Goal: Information Seeking & Learning: Learn about a topic

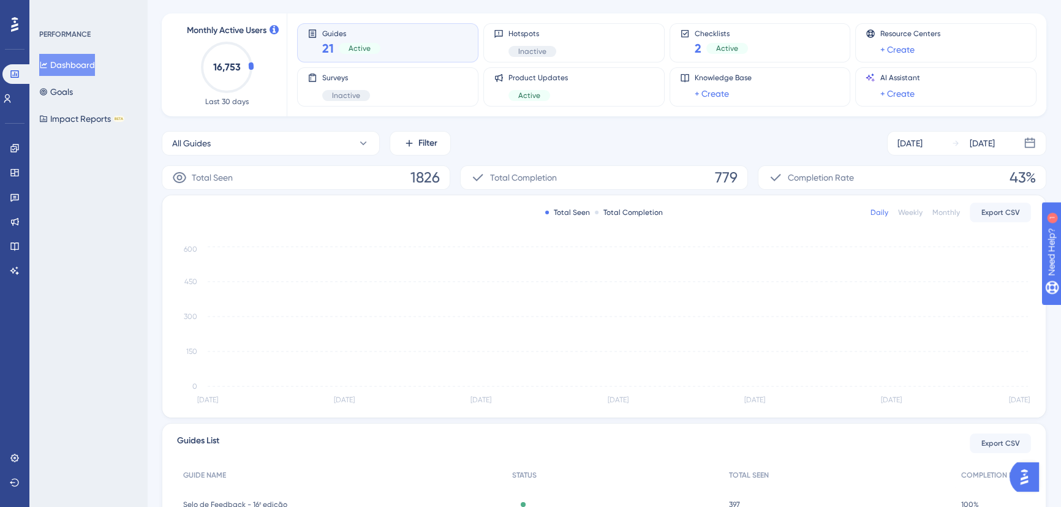
click at [251, 64] on circle at bounding box center [226, 67] width 49 height 49
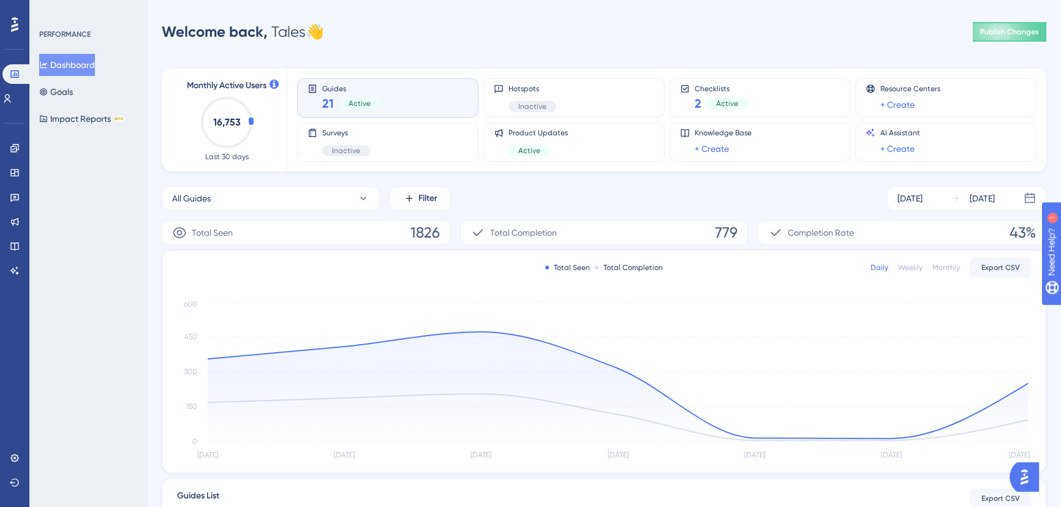
click at [226, 89] on span "Monthly Active Users" at bounding box center [227, 85] width 80 height 15
click at [251, 123] on circle at bounding box center [226, 122] width 49 height 49
click at [72, 93] on button "Goals" at bounding box center [56, 92] width 34 height 22
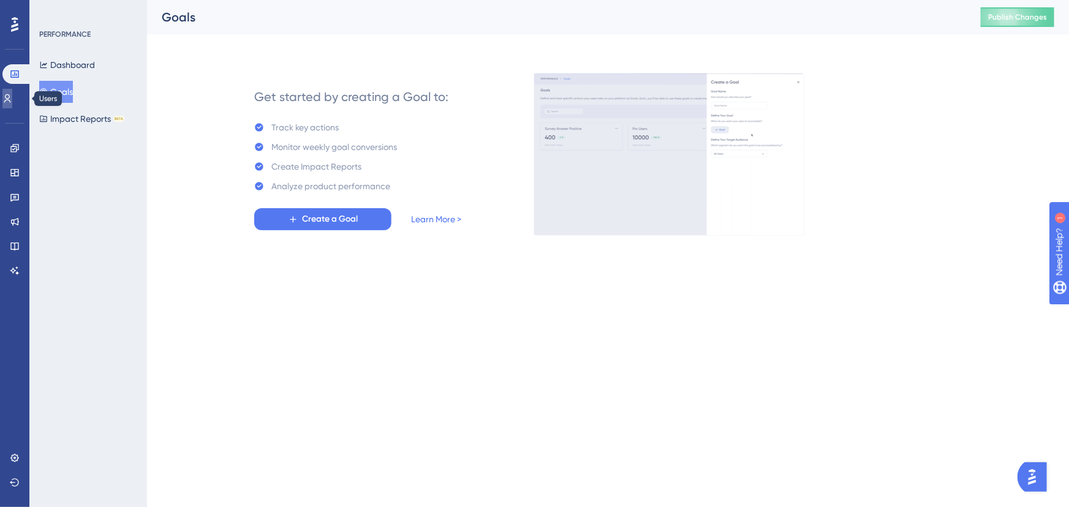
click at [7, 98] on link at bounding box center [7, 99] width 10 height 20
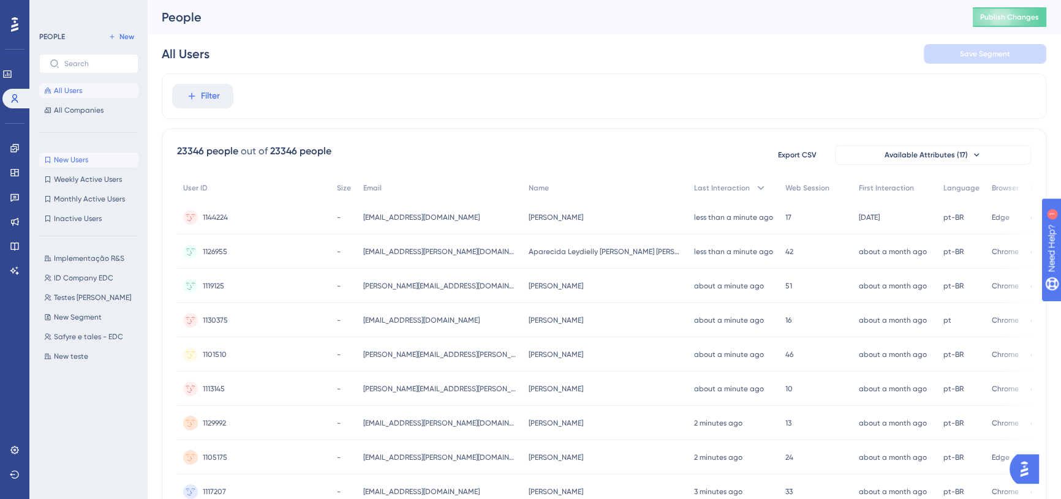
click at [69, 155] on span "New Users" at bounding box center [71, 160] width 34 height 10
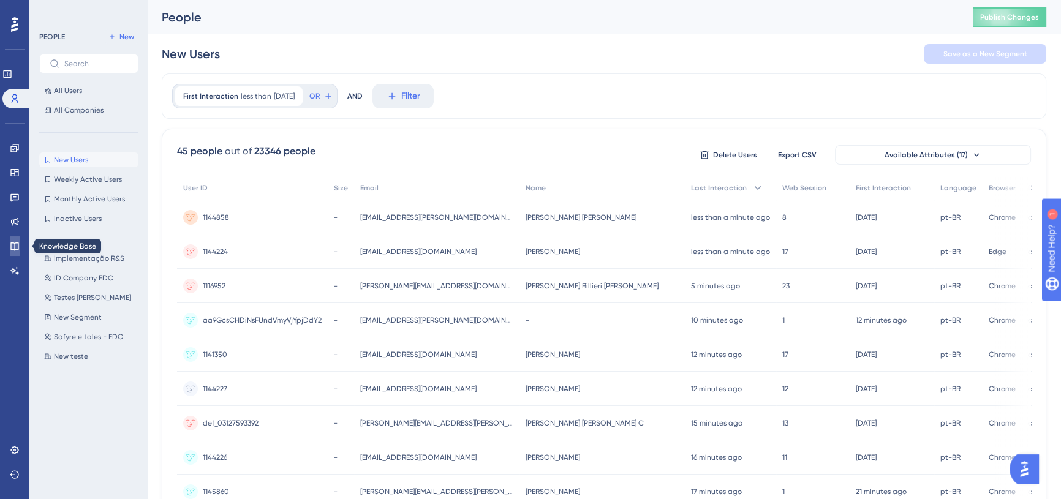
click at [18, 248] on icon at bounding box center [15, 246] width 10 height 10
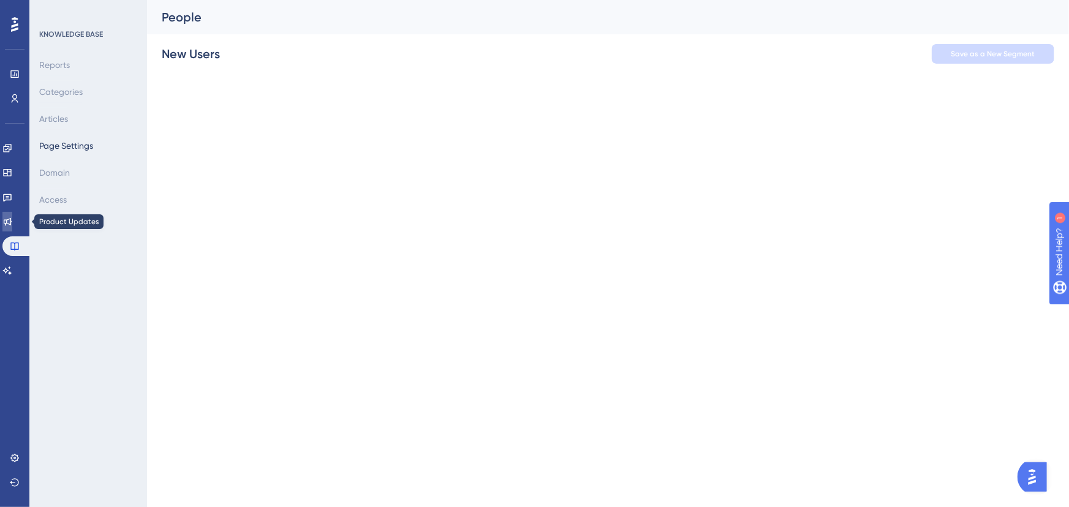
click at [12, 222] on link at bounding box center [7, 222] width 10 height 20
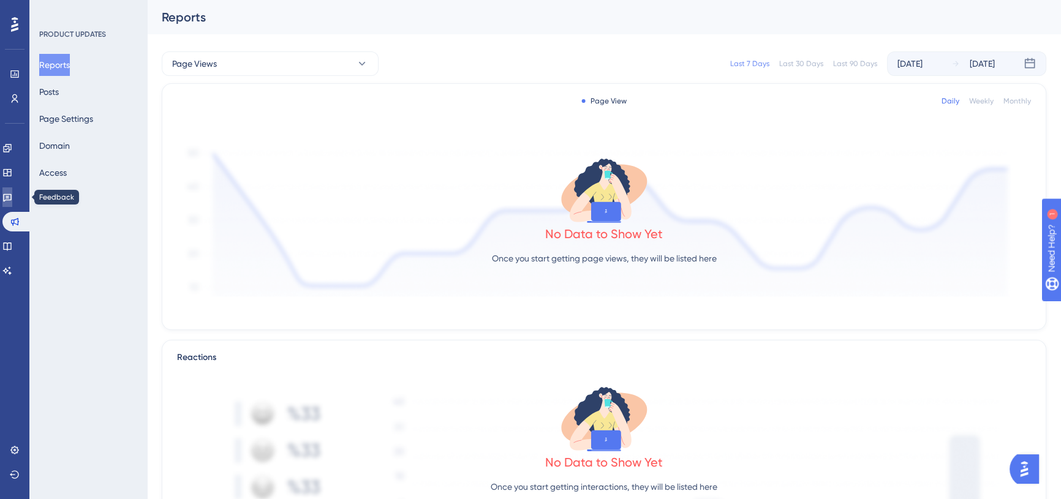
click at [12, 196] on icon at bounding box center [7, 198] width 9 height 8
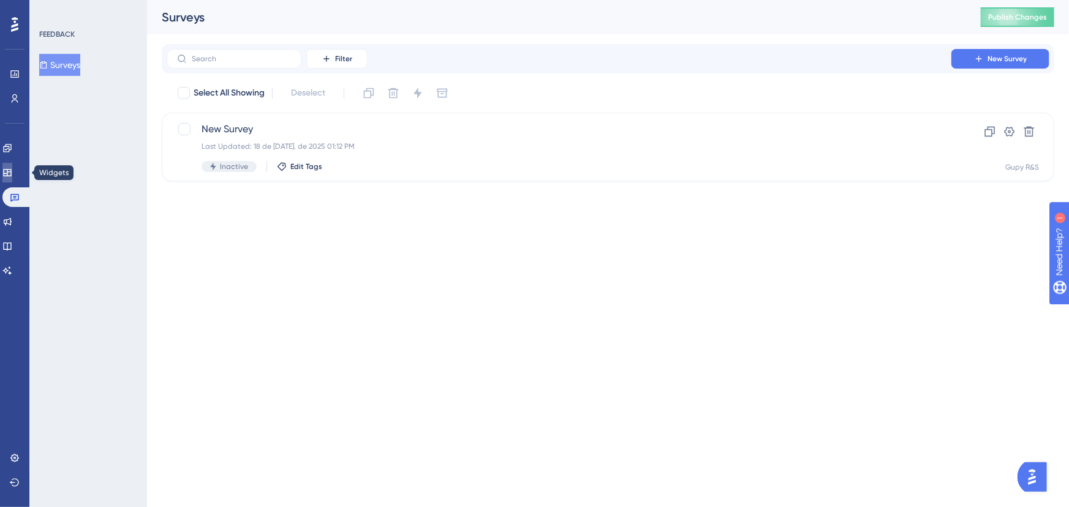
click at [12, 164] on link at bounding box center [7, 173] width 10 height 20
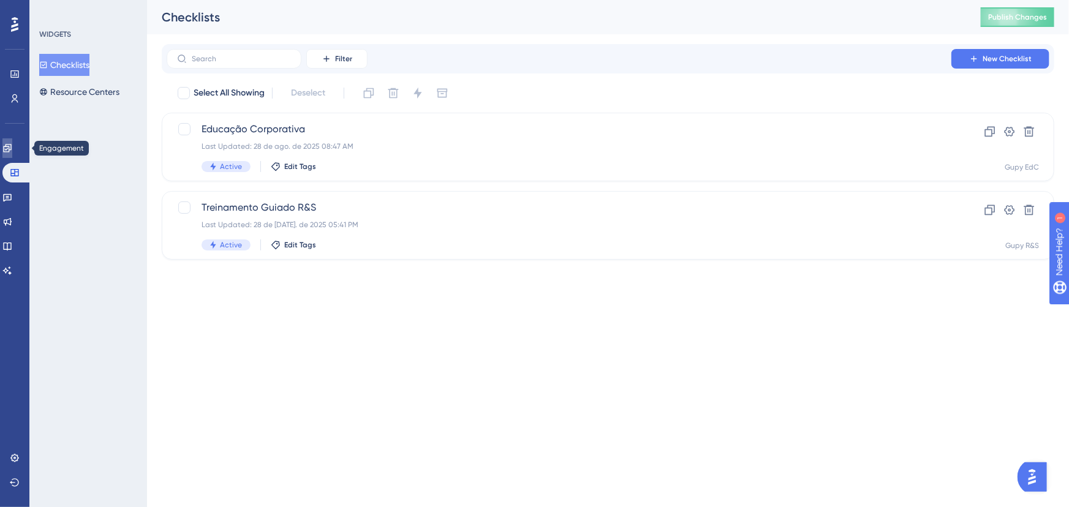
click at [12, 148] on icon at bounding box center [7, 148] width 10 height 10
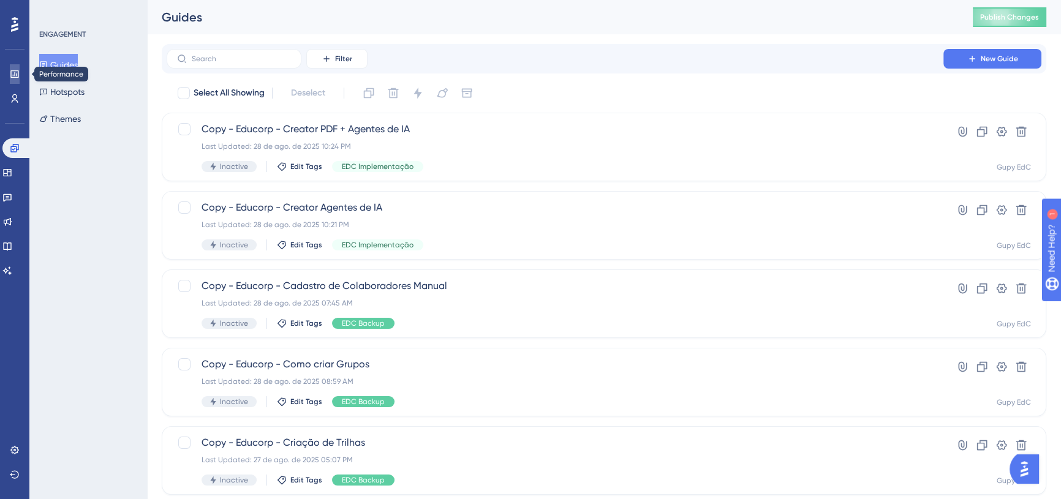
click at [18, 71] on icon at bounding box center [15, 74] width 10 height 10
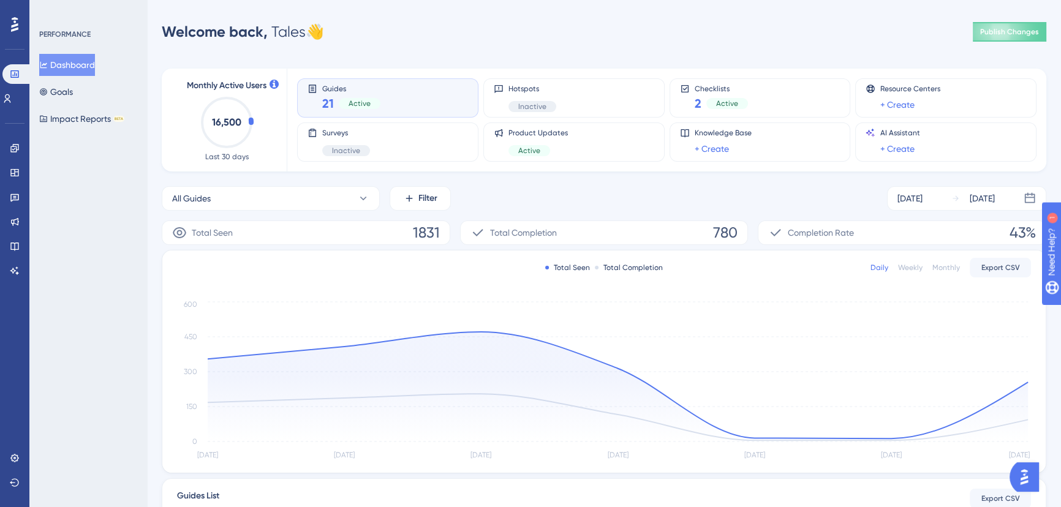
click at [250, 121] on circle at bounding box center [226, 122] width 49 height 49
click at [219, 119] on text "16,500" at bounding box center [226, 122] width 29 height 12
click at [250, 119] on circle at bounding box center [226, 122] width 49 height 49
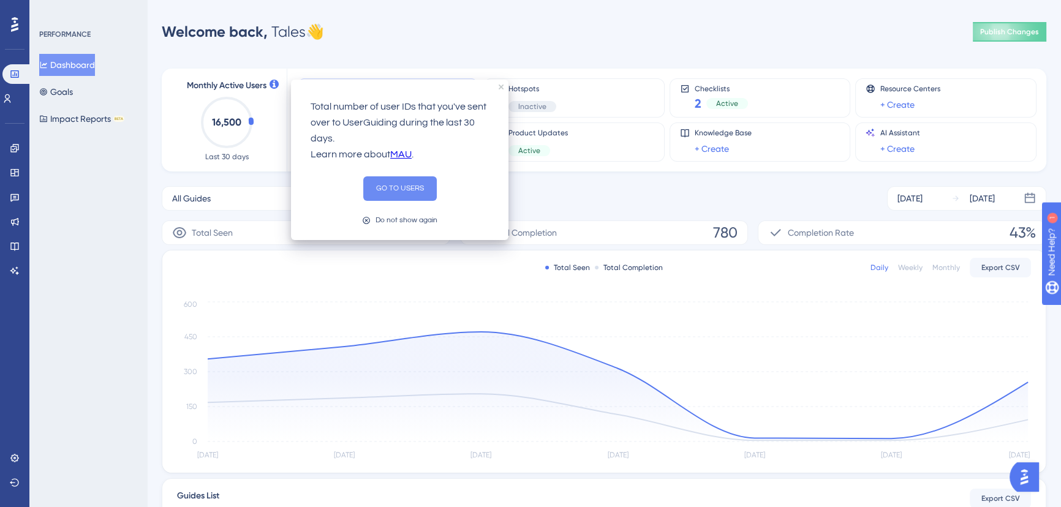
click at [379, 182] on button "GO TO USERS" at bounding box center [400, 188] width 74 height 25
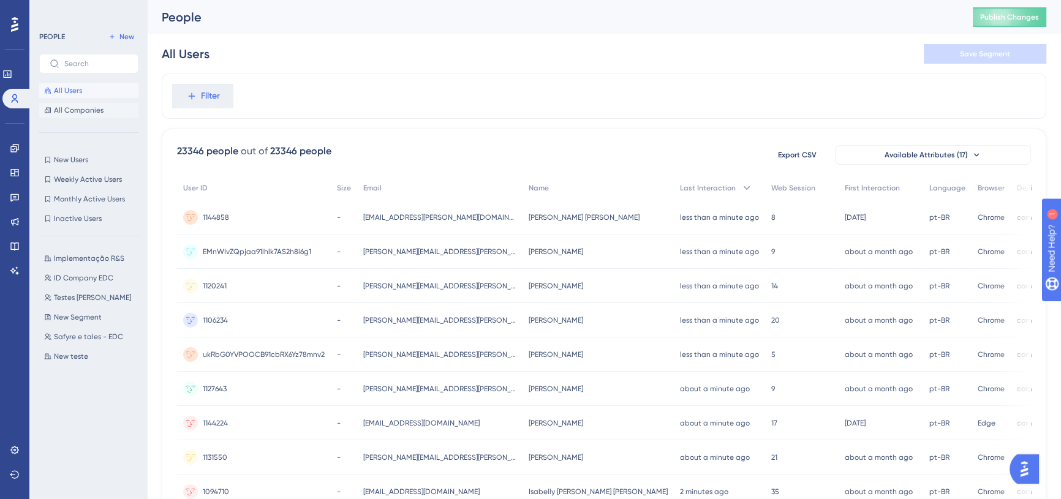
click at [76, 104] on button "All Companies" at bounding box center [88, 110] width 99 height 15
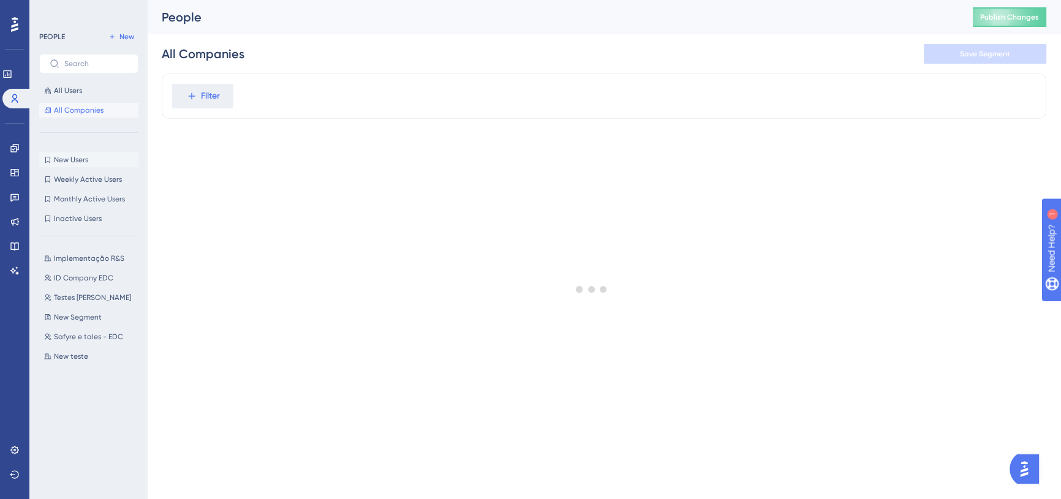
click at [74, 161] on span "New Users" at bounding box center [71, 160] width 34 height 10
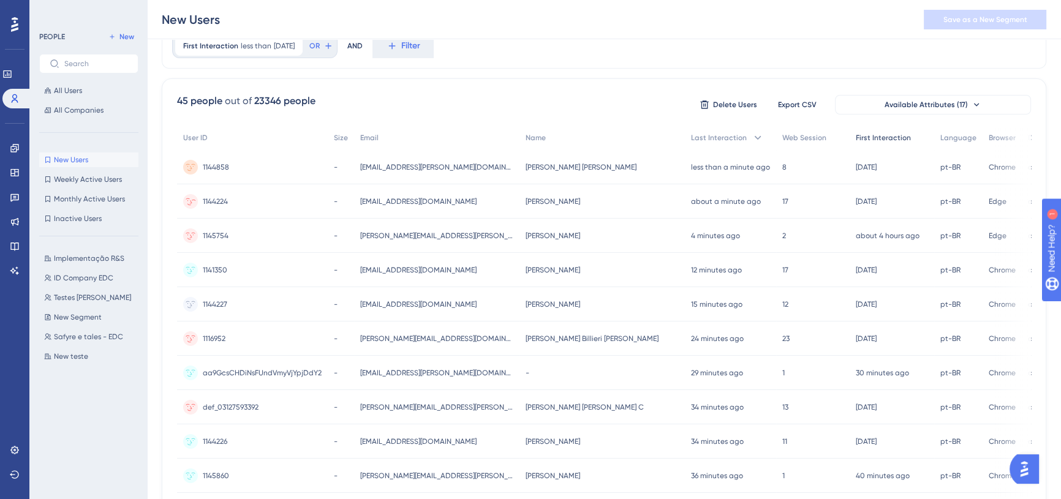
scroll to position [111, 0]
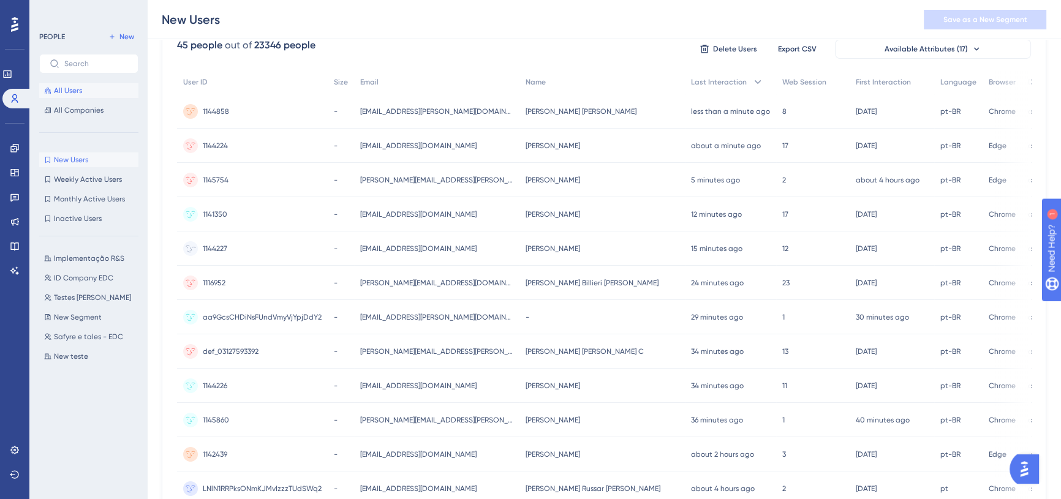
click at [58, 91] on span "All Users" at bounding box center [68, 91] width 28 height 10
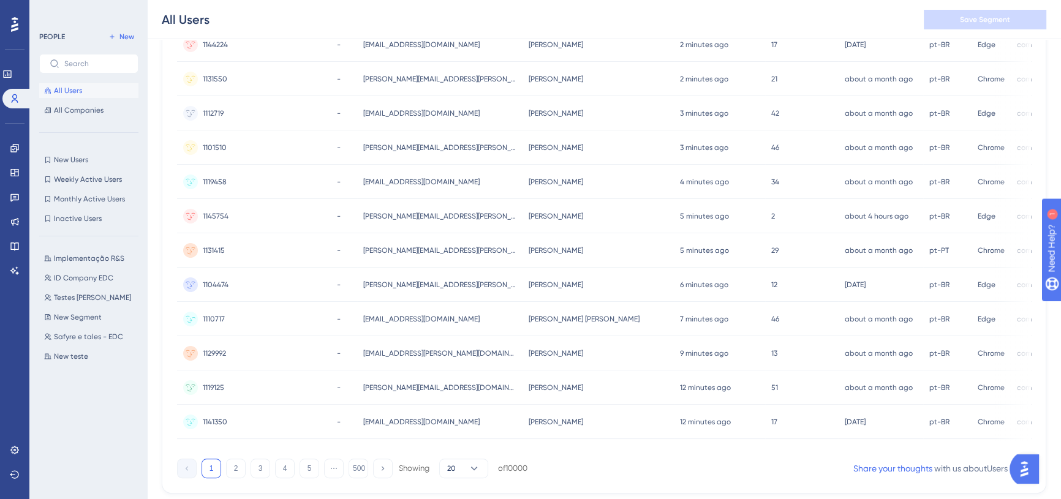
scroll to position [490, 0]
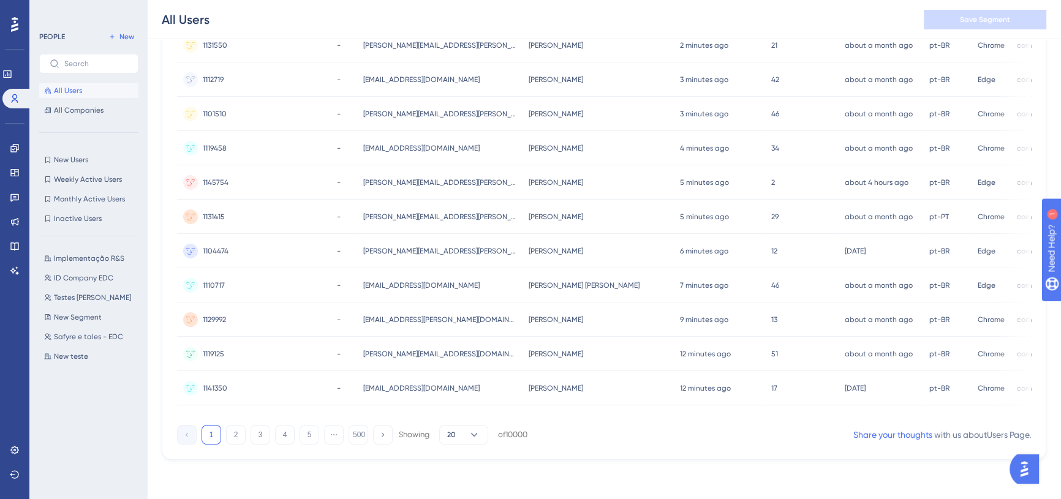
click at [245, 437] on div "1 2 3 4 5 ⋯ 500 Showing 20 of 10000" at bounding box center [352, 435] width 351 height 20
click at [260, 436] on button "3" at bounding box center [261, 435] width 20 height 20
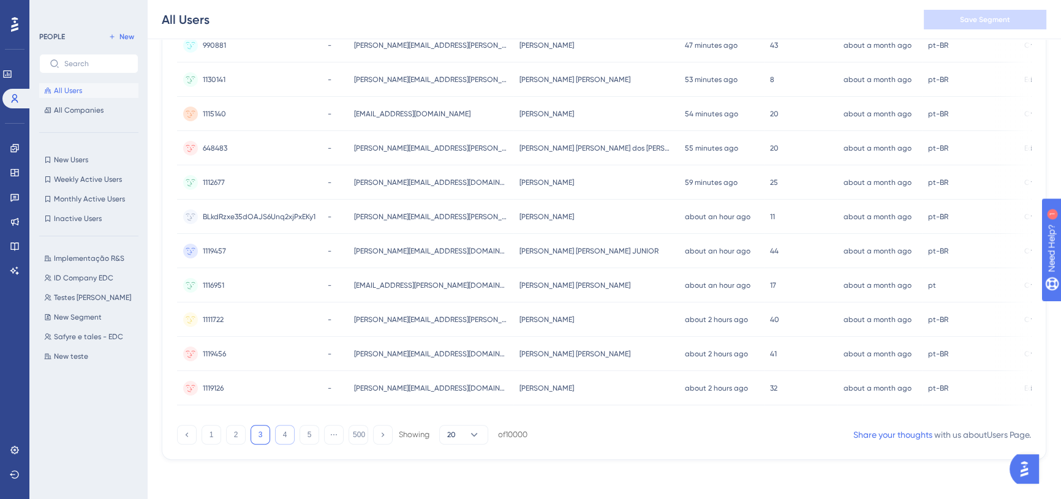
click at [291, 426] on button "4" at bounding box center [285, 435] width 20 height 20
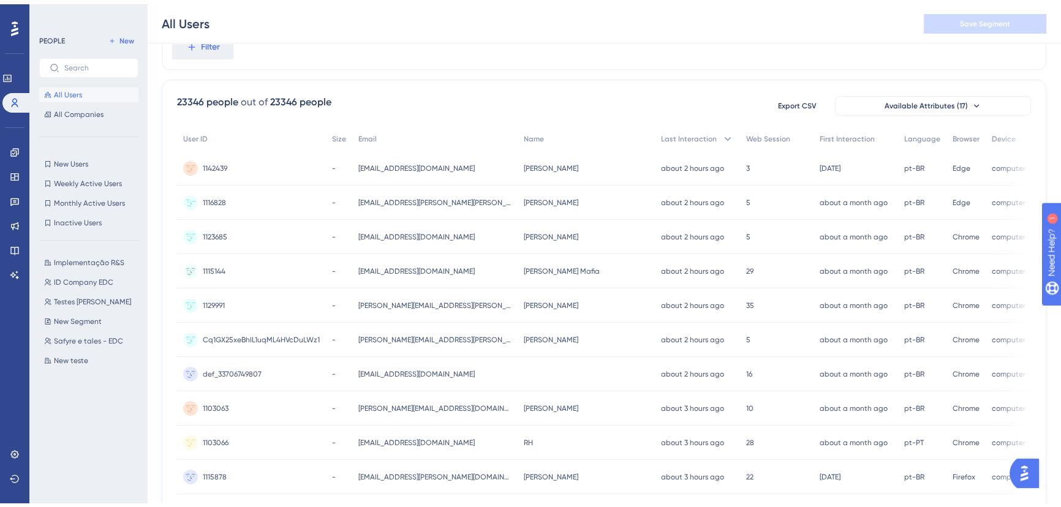
scroll to position [0, 0]
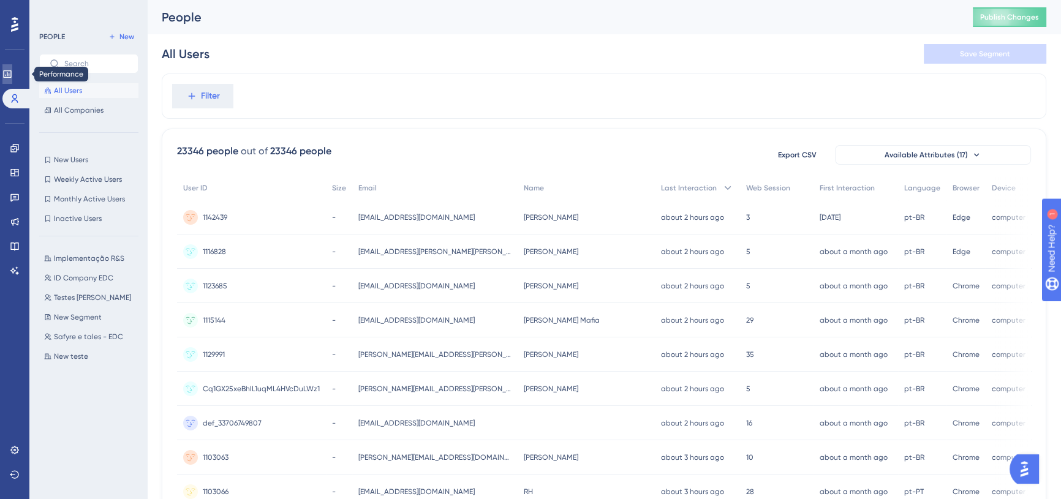
click at [12, 72] on icon at bounding box center [7, 74] width 10 height 10
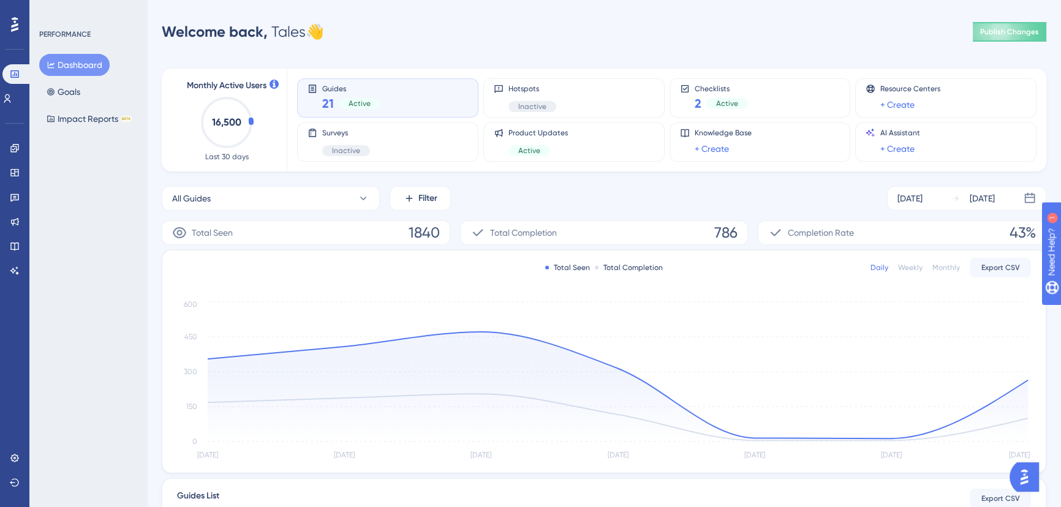
click at [251, 122] on circle at bounding box center [226, 122] width 49 height 49
click at [240, 83] on span "Monthly Active Users" at bounding box center [227, 85] width 80 height 15
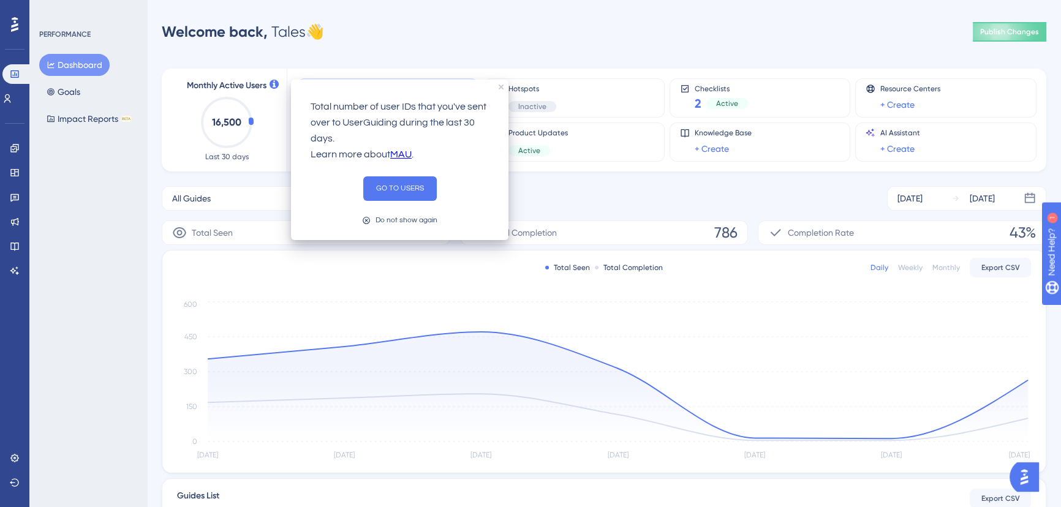
click at [272, 87] on icon at bounding box center [274, 84] width 9 height 9
click at [409, 186] on button "GO TO USERS" at bounding box center [400, 188] width 74 height 25
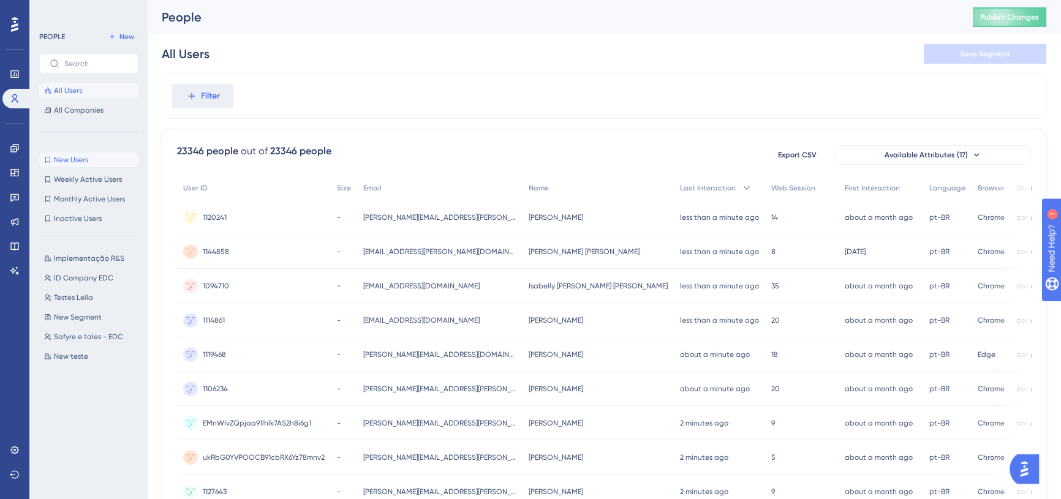
click at [82, 159] on span "New Users" at bounding box center [71, 160] width 34 height 10
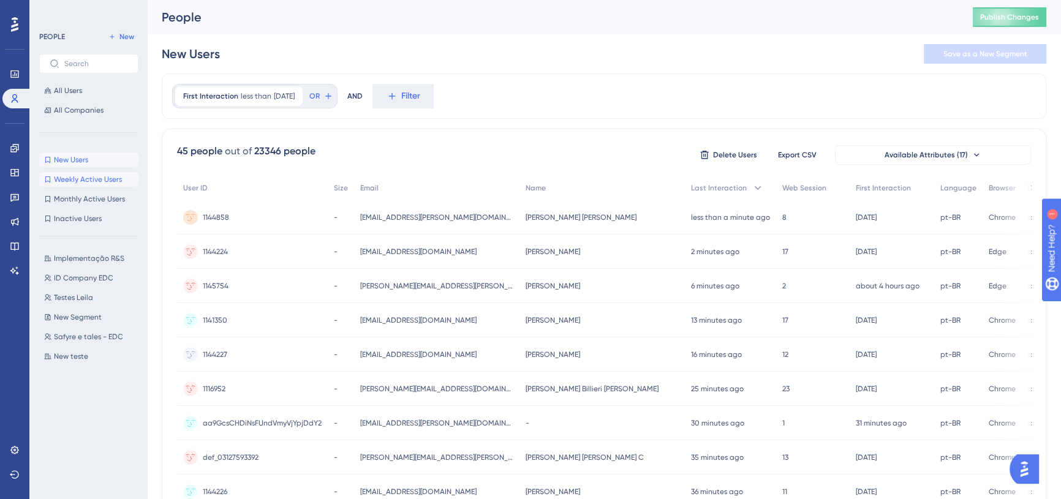
click at [98, 180] on span "Weekly Active Users" at bounding box center [88, 180] width 68 height 10
click at [95, 204] on button "Monthly Active Users Monthly Active Users" at bounding box center [88, 199] width 99 height 15
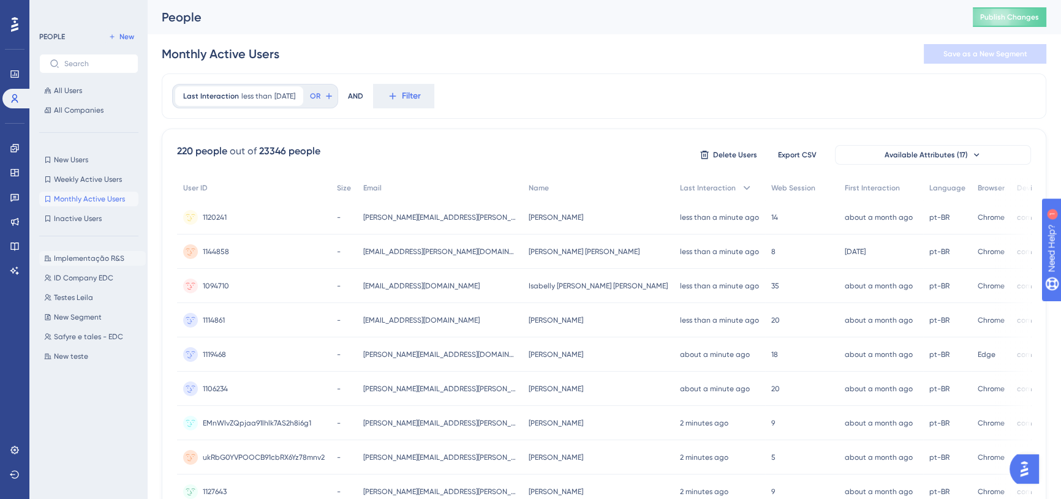
drag, startPoint x: 97, startPoint y: 229, endPoint x: 68, endPoint y: 251, distance: 36.4
click at [96, 229] on div "PEOPLE New All Users All Companies New Users New Users Weekly Active Users Week…" at bounding box center [88, 253] width 99 height 448
click at [66, 283] on button "ID Company EDC ID Company EDC" at bounding box center [92, 278] width 107 height 15
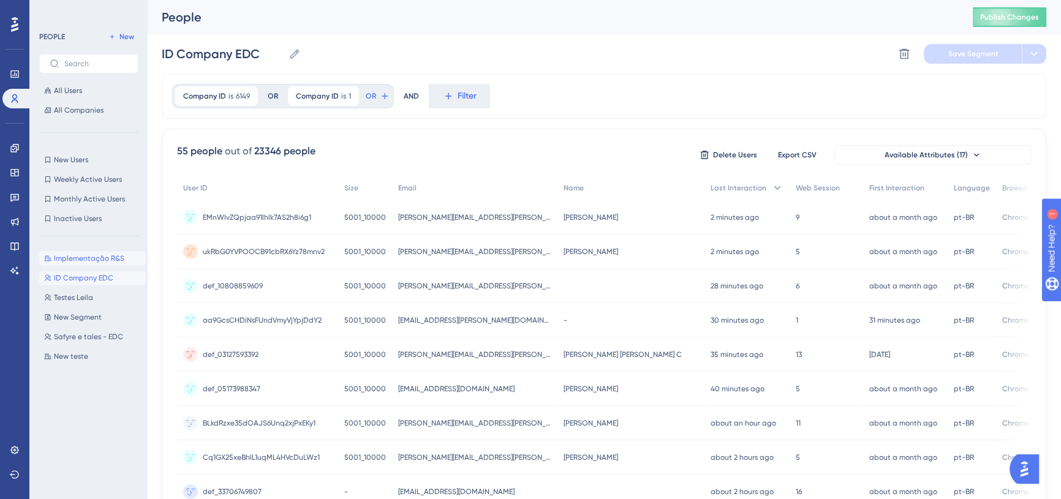
click at [93, 256] on span "Implementação R&S" at bounding box center [89, 259] width 70 height 10
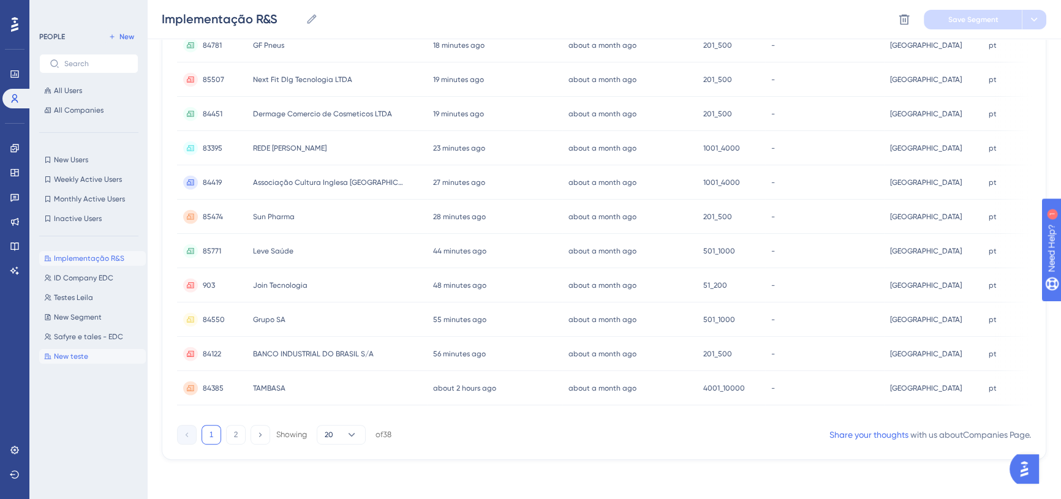
click at [80, 362] on button "New teste New teste" at bounding box center [92, 356] width 107 height 15
type input "New teste"
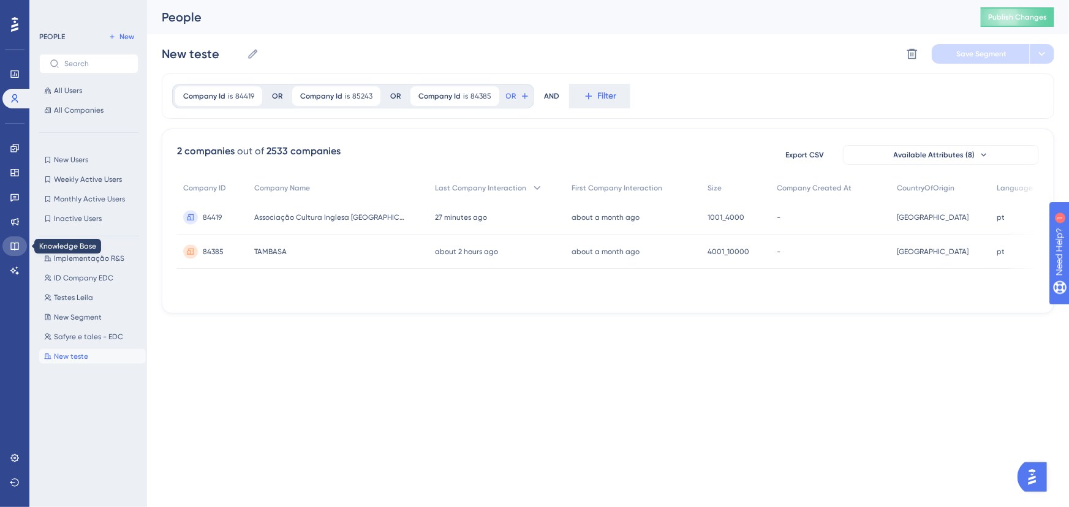
click at [17, 245] on icon at bounding box center [15, 246] width 10 height 10
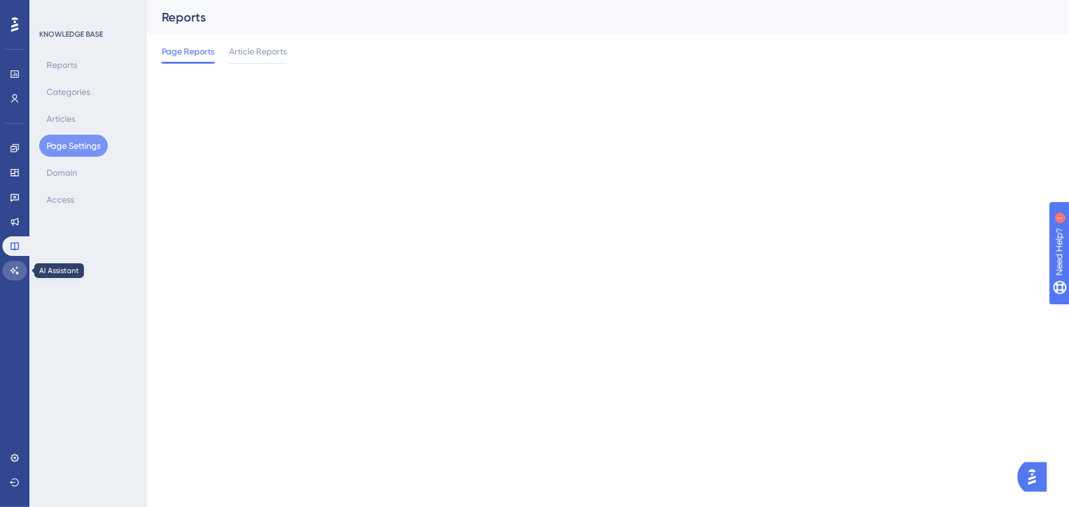
click at [17, 267] on icon at bounding box center [14, 271] width 9 height 8
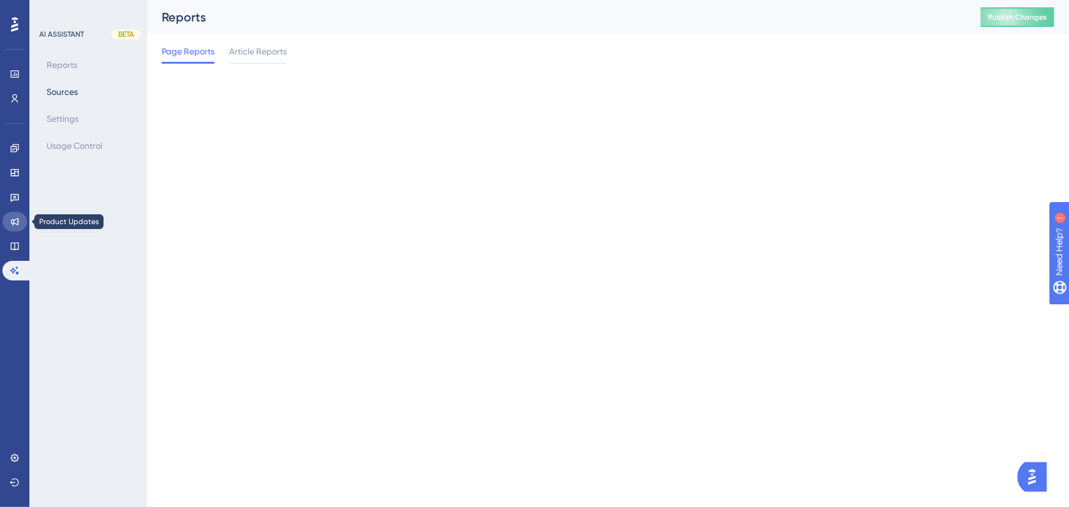
click at [13, 221] on icon at bounding box center [15, 222] width 8 height 8
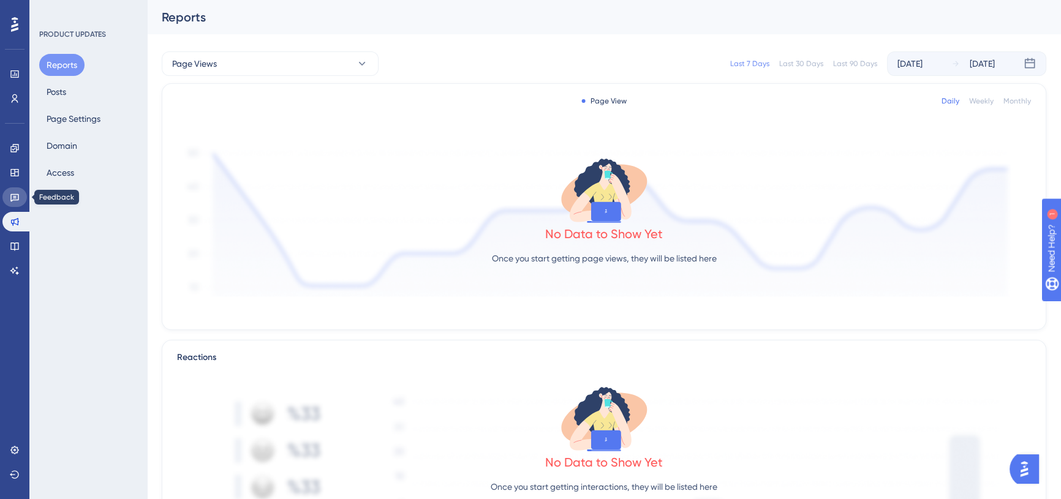
click at [15, 199] on icon at bounding box center [15, 197] width 10 height 10
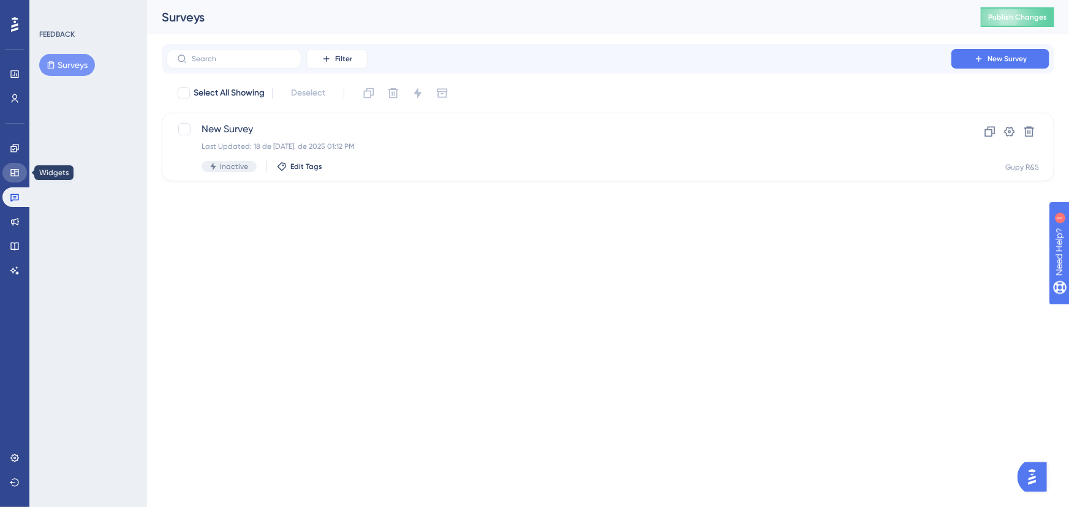
click at [11, 169] on icon at bounding box center [15, 173] width 10 height 10
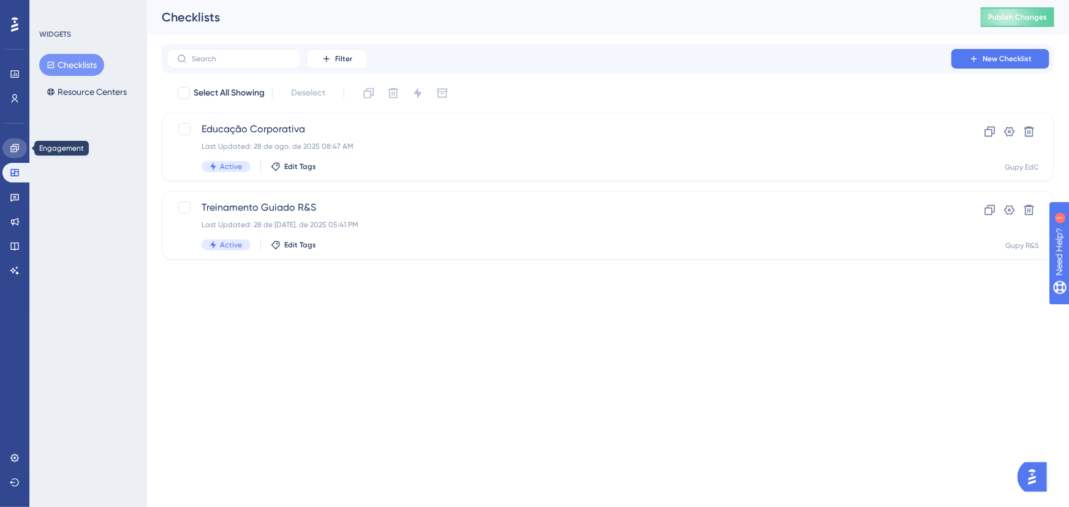
click at [20, 146] on link at bounding box center [14, 148] width 25 height 20
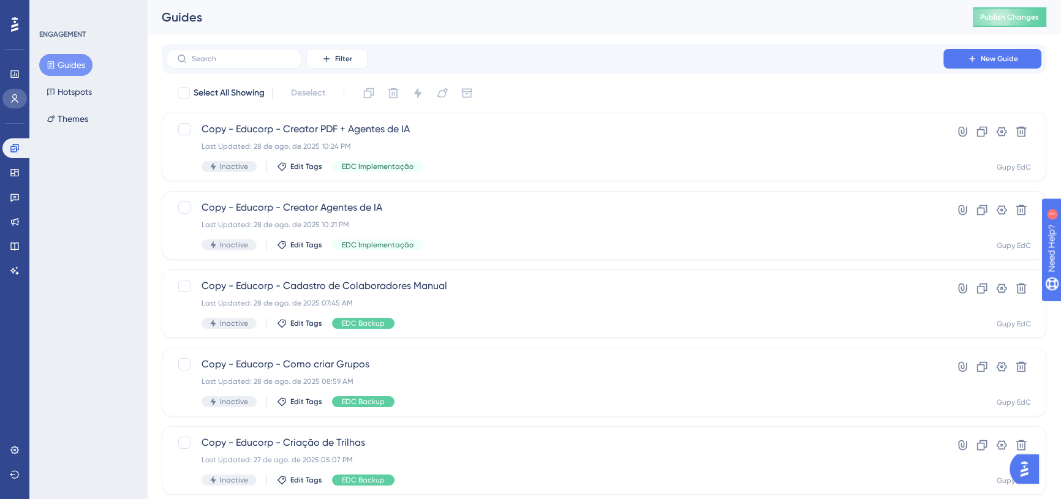
click at [19, 97] on icon at bounding box center [15, 99] width 10 height 10
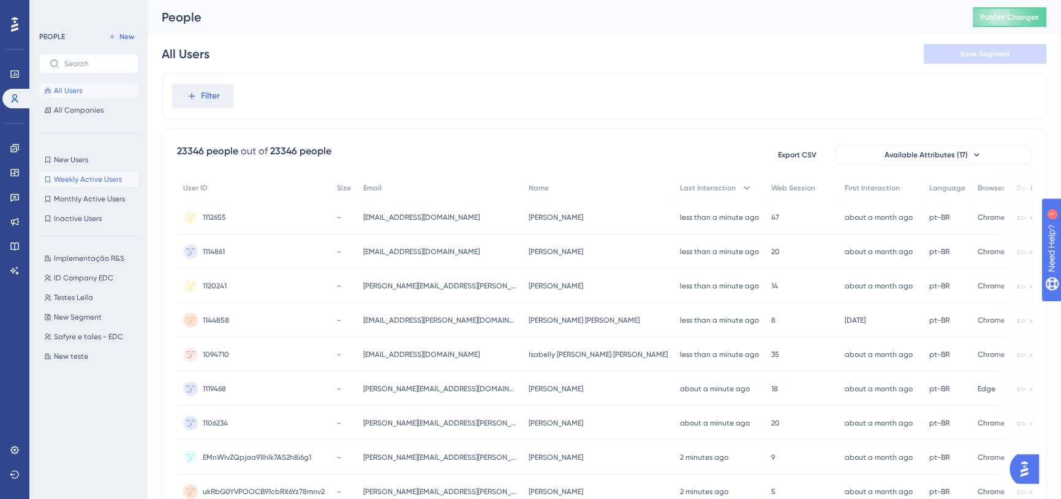
click at [120, 183] on span "Weekly Active Users" at bounding box center [88, 180] width 68 height 10
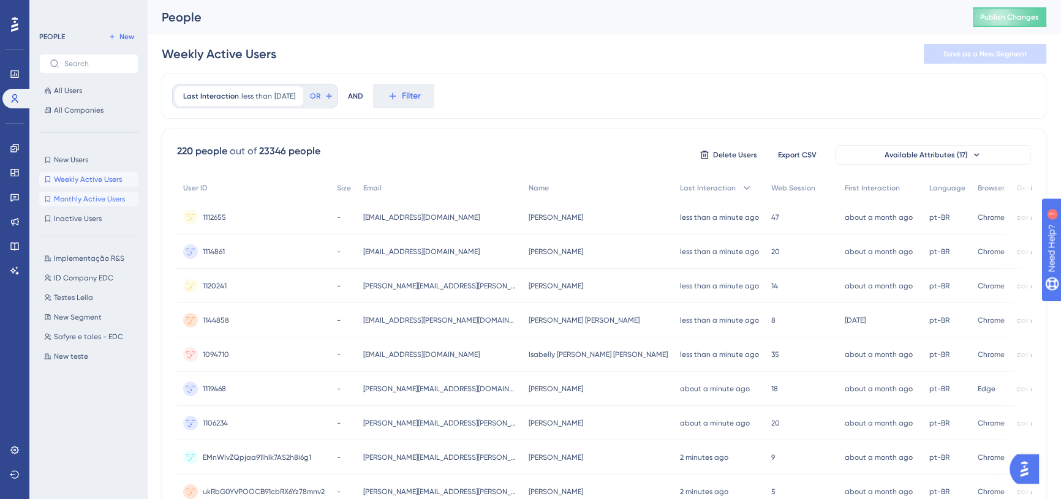
click at [110, 203] on span "Monthly Active Users" at bounding box center [89, 199] width 71 height 10
click at [99, 215] on span "Inactive Users" at bounding box center [78, 219] width 48 height 10
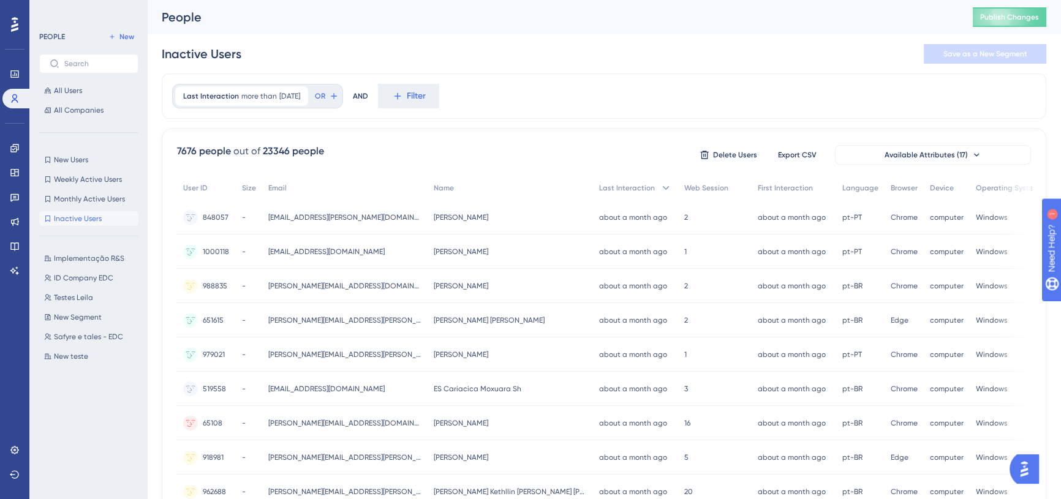
click at [94, 167] on div "New Users New Users Weekly Active Users Weekly Active Users Monthly Active User…" at bounding box center [88, 190] width 99 height 74
click at [91, 159] on button "New Users New Users" at bounding box center [88, 160] width 99 height 15
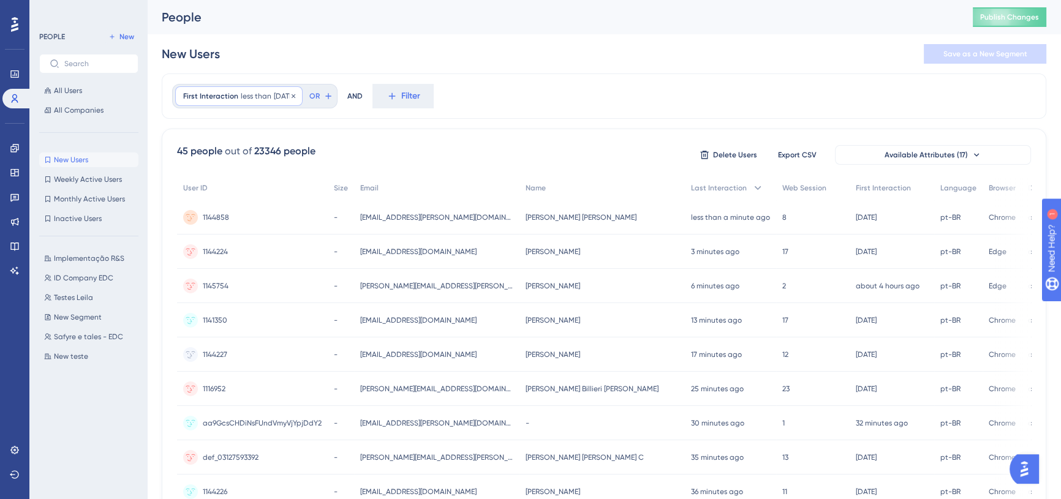
click at [278, 98] on span "[DATE]" at bounding box center [284, 96] width 21 height 10
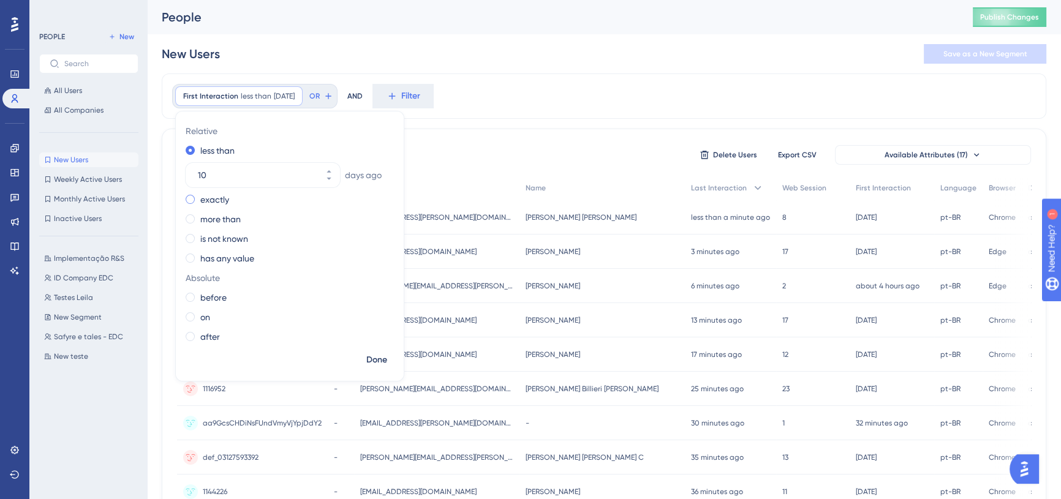
click at [217, 201] on label "exactly" at bounding box center [214, 199] width 29 height 15
drag, startPoint x: 235, startPoint y: 196, endPoint x: 162, endPoint y: 183, distance: 74.7
click at [162, 183] on div "First Interaction exactly [DATE] [DATE] Remove Relative less than exactly [DATE…" at bounding box center [604, 508] width 885 height 868
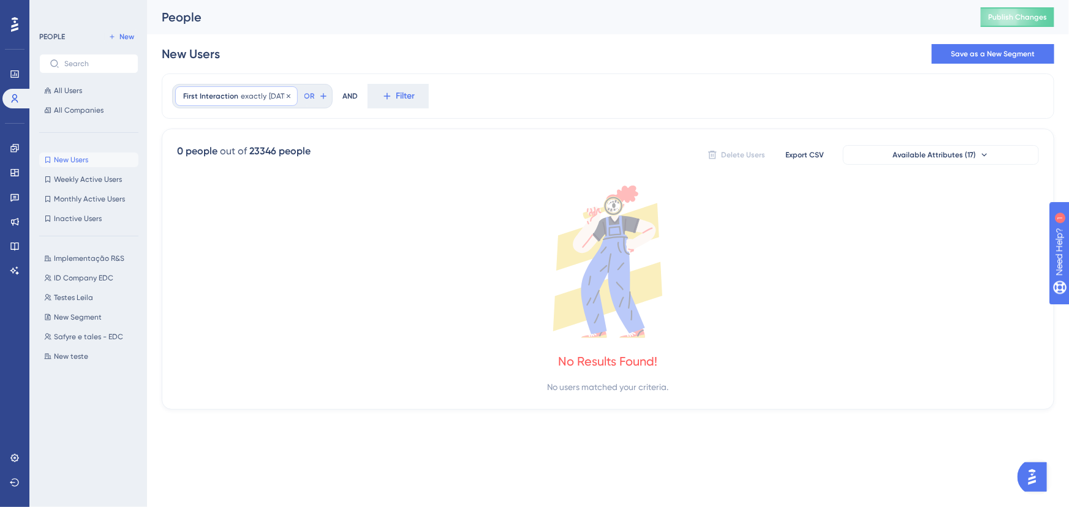
click at [213, 99] on span "First Interaction" at bounding box center [210, 96] width 55 height 10
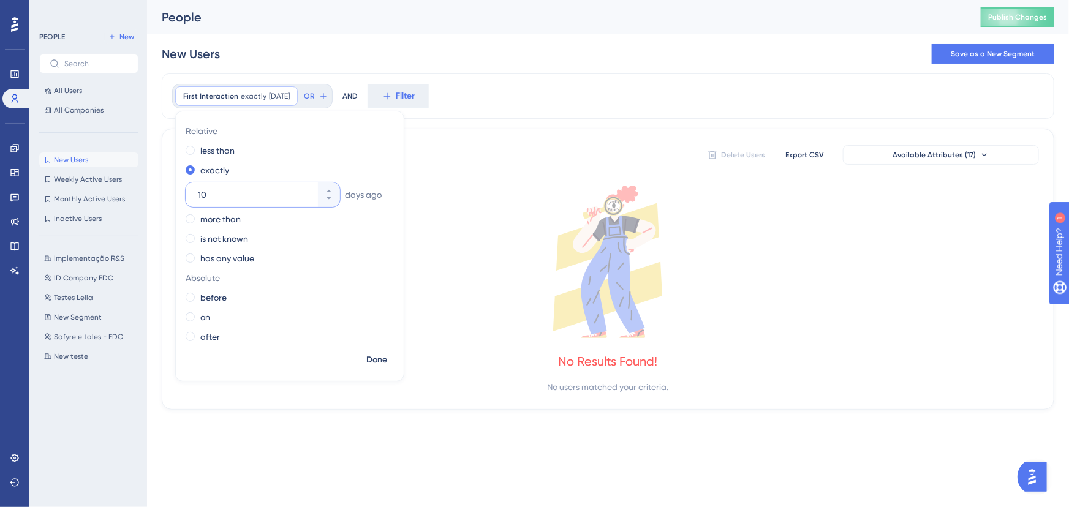
drag, startPoint x: 212, startPoint y: 199, endPoint x: 185, endPoint y: 199, distance: 27.0
click at [186, 199] on div "10" at bounding box center [252, 195] width 132 height 25
type input "0"
click at [378, 360] on span "Done" at bounding box center [376, 360] width 21 height 15
